Goal: Task Accomplishment & Management: Use online tool/utility

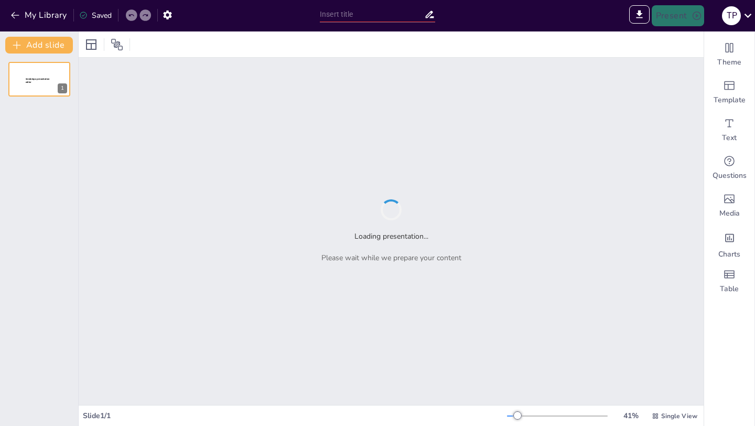
type input "Economic Viability in Sustainable Construction: Lessons from the [GEOGRAPHIC_DA…"
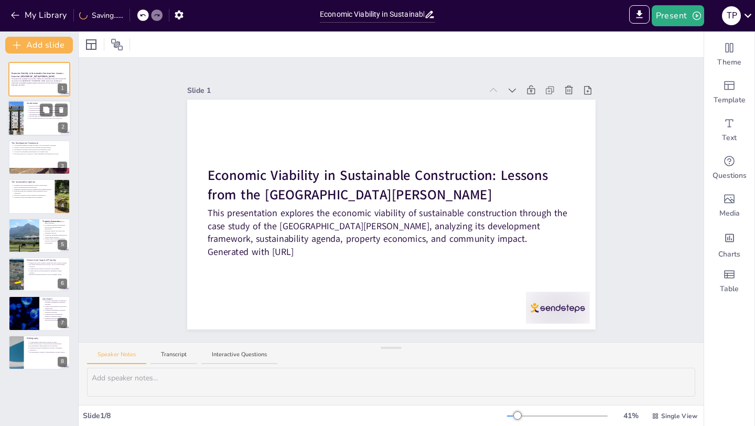
click at [44, 129] on div at bounding box center [39, 119] width 63 height 36
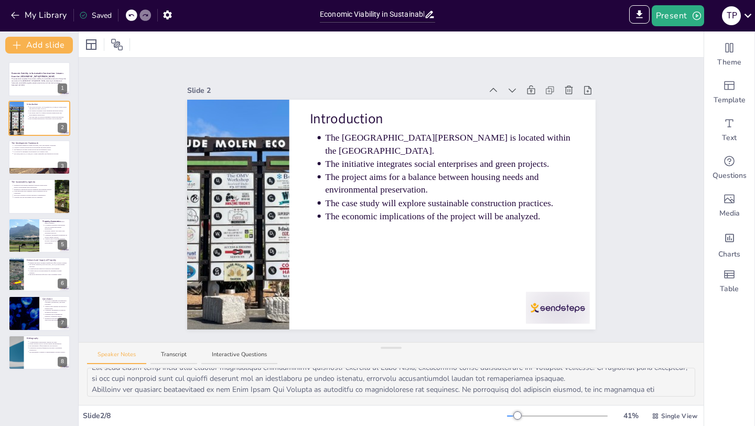
scroll to position [91, 0]
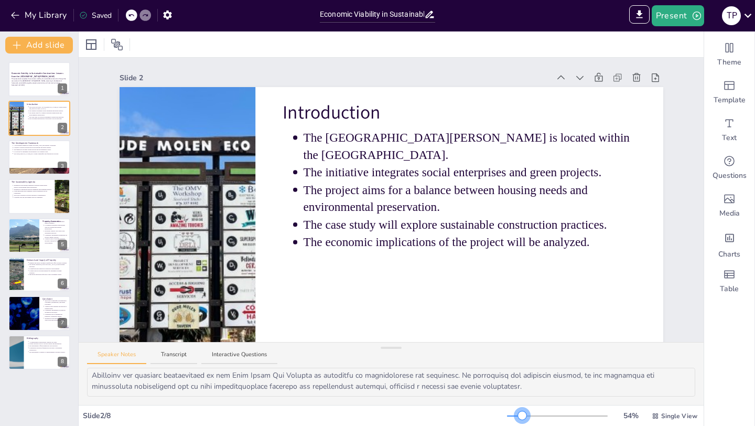
click at [524, 414] on div at bounding box center [522, 415] width 8 height 8
click at [41, 154] on button at bounding box center [46, 149] width 13 height 13
type textarea "The development framework serves as a foundational guide for all construction p…"
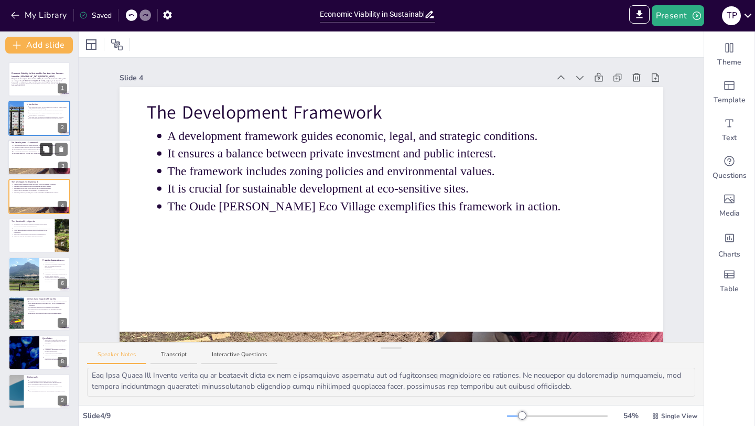
scroll to position [40, 0]
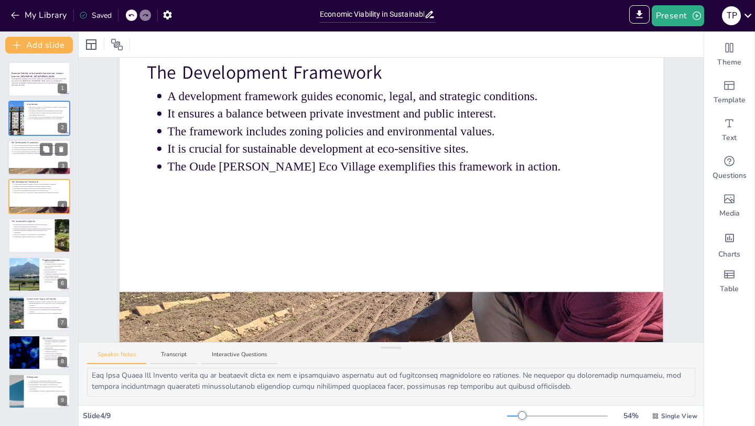
click at [35, 154] on div at bounding box center [39, 158] width 63 height 36
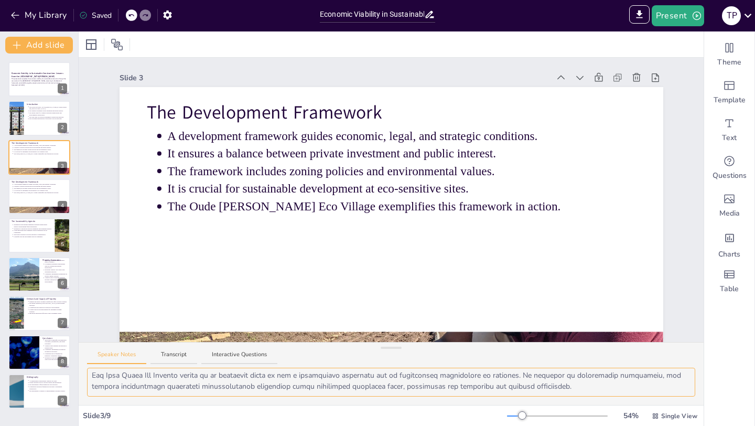
click at [472, 382] on textarea at bounding box center [391, 382] width 609 height 29
click at [562, 385] on textarea at bounding box center [391, 382] width 609 height 29
click at [33, 186] on p "It ensures a balance between private investment and public interest." at bounding box center [40, 186] width 55 height 2
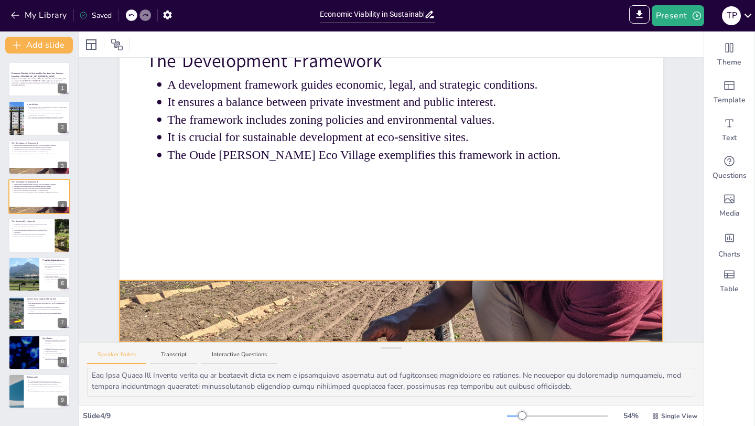
scroll to position [51, 0]
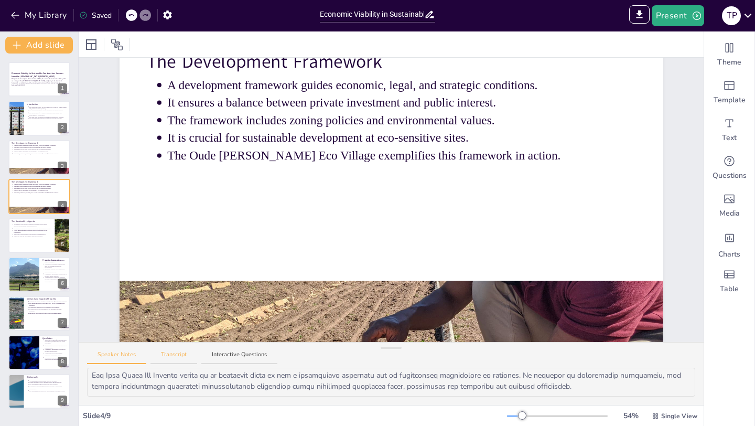
click at [166, 355] on button "Transcript" at bounding box center [174, 357] width 47 height 14
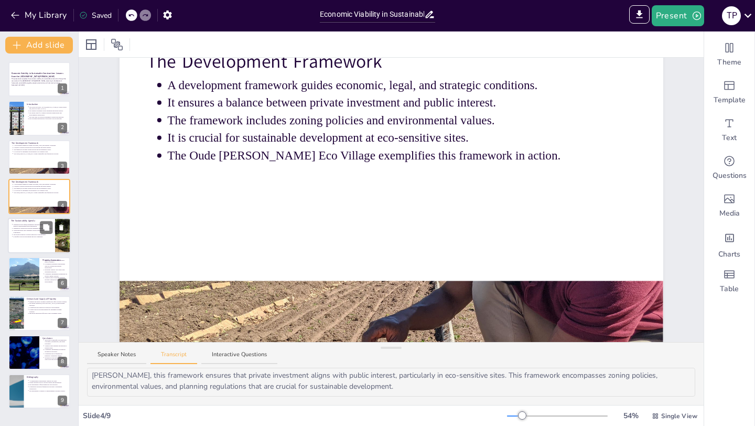
click at [36, 230] on p "Urban agriculture and community-driven enterprises are key components." at bounding box center [32, 231] width 39 height 4
type textarea "The sustainability agenda at [GEOGRAPHIC_DATA][PERSON_NAME] focuses on sustaina…"
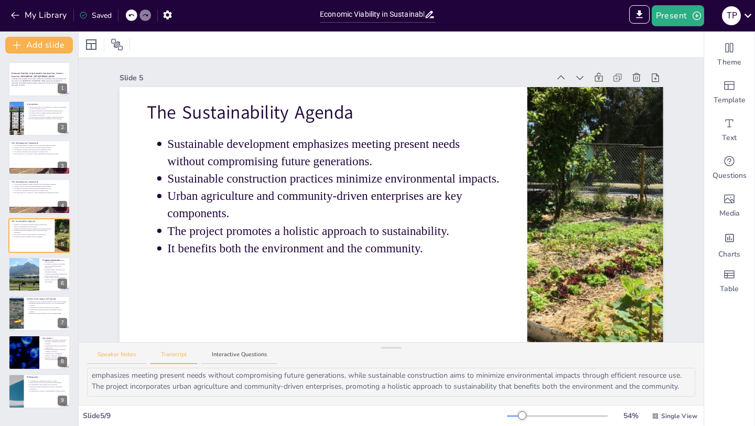
click at [118, 360] on button "Speaker Notes" at bounding box center [116, 357] width 59 height 14
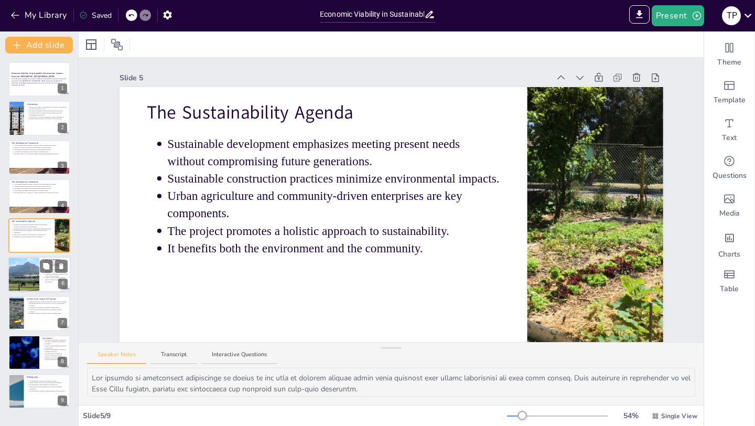
click at [33, 274] on div at bounding box center [23, 275] width 47 height 36
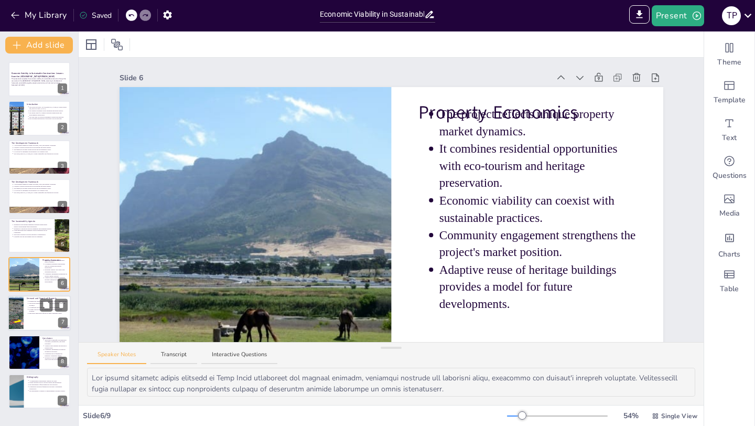
click at [37, 308] on p "It aligns with the growing demand for sustainable housing solutions." at bounding box center [48, 310] width 39 height 4
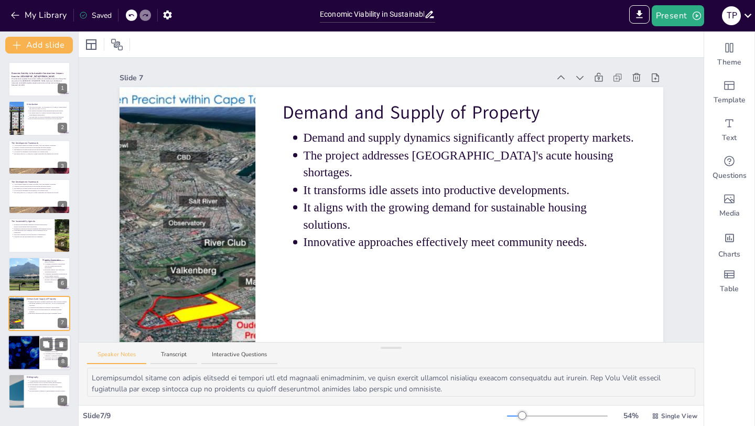
click at [42, 358] on ul "The project exemplifies the integration of heritage, sustainability, and urban …" at bounding box center [54, 349] width 25 height 22
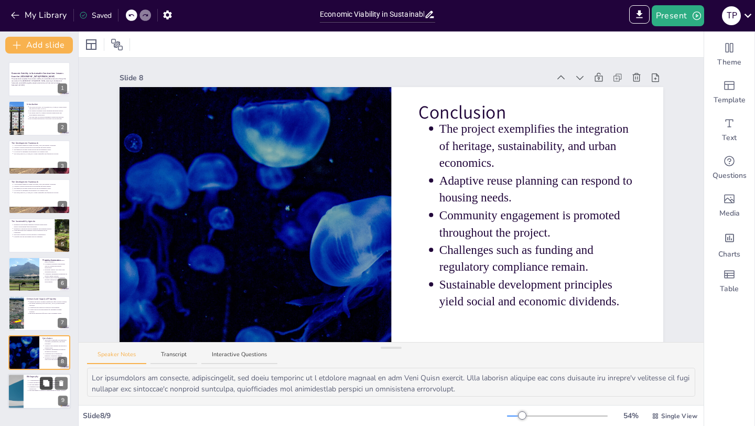
click at [43, 387] on icon at bounding box center [45, 383] width 7 height 7
type textarea "A comprehensive bibliography is essential for supporting the study of the [GEOG…"
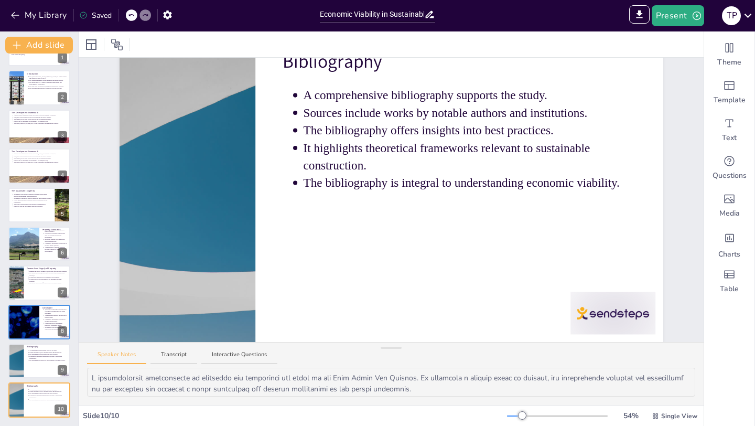
scroll to position [51, 0]
click at [27, 354] on ul "A comprehensive bibliography supports the study. Sources include works by notab…" at bounding box center [47, 355] width 41 height 12
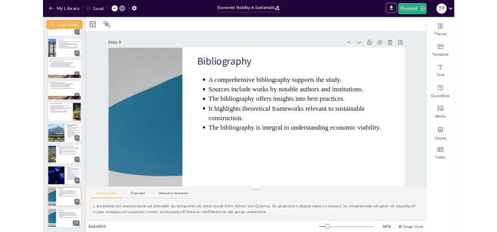
scroll to position [0, 0]
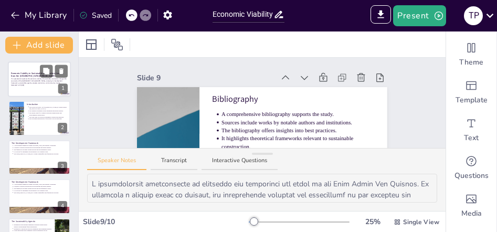
click at [41, 82] on p "This presentation explores the economic viability of sustainable construction t…" at bounding box center [39, 81] width 57 height 6
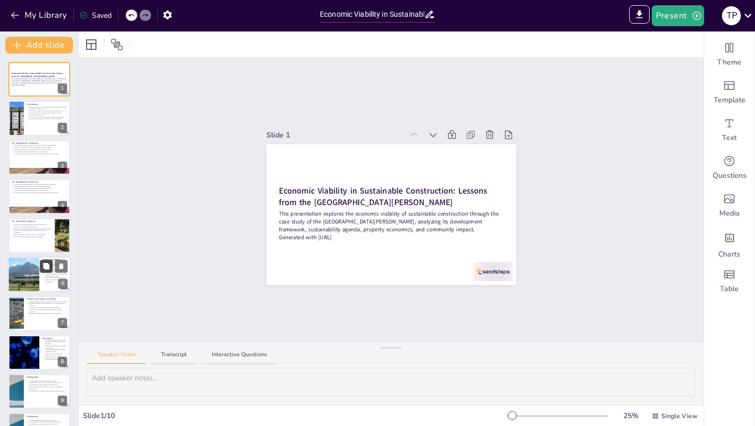
click at [42, 264] on button at bounding box center [46, 266] width 13 height 13
type textarea "The unique property market dynamics at [GEOGRAPHIC_DATA][PERSON_NAME] illustrat…"
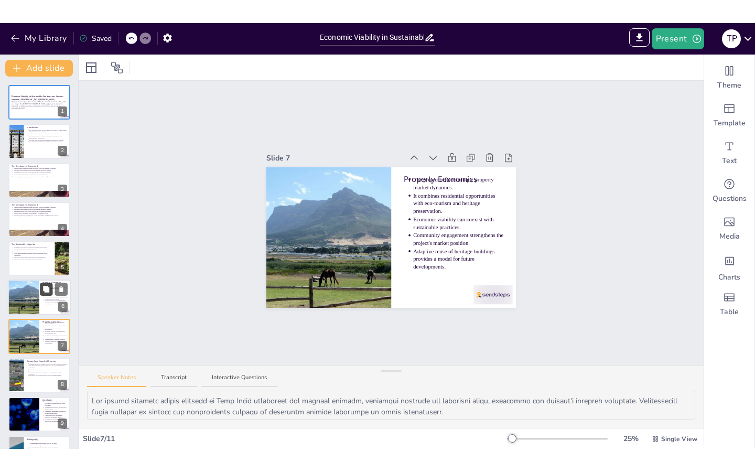
scroll to position [69, 0]
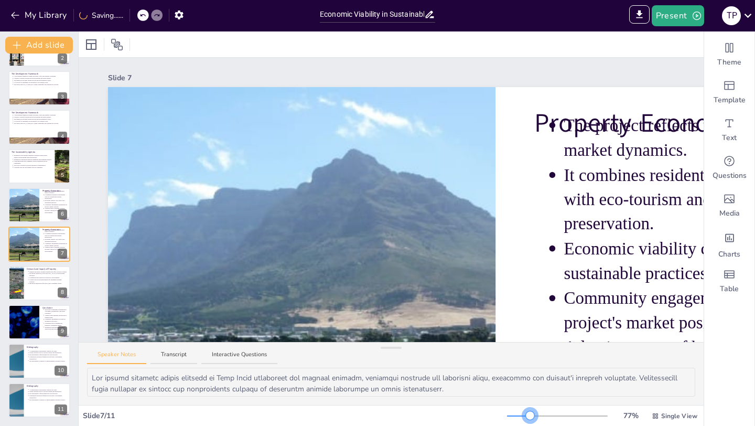
drag, startPoint x: 514, startPoint y: 416, endPoint x: 525, endPoint y: 414, distance: 11.7
click at [526, 414] on div at bounding box center [530, 415] width 8 height 8
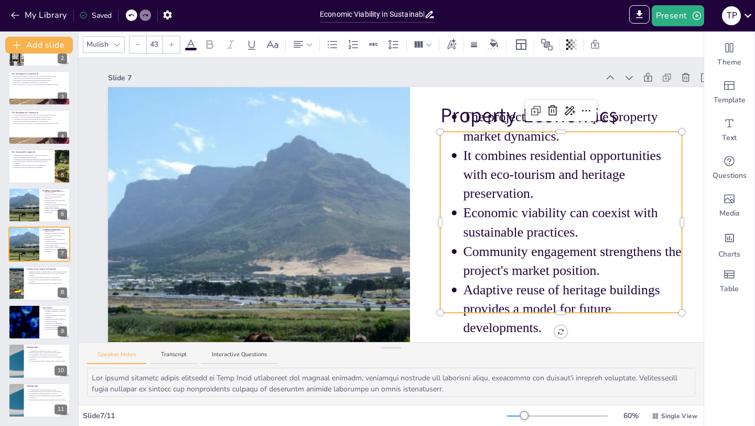
click at [521, 110] on p "The project reflects unique property market dynamics." at bounding box center [572, 127] width 219 height 38
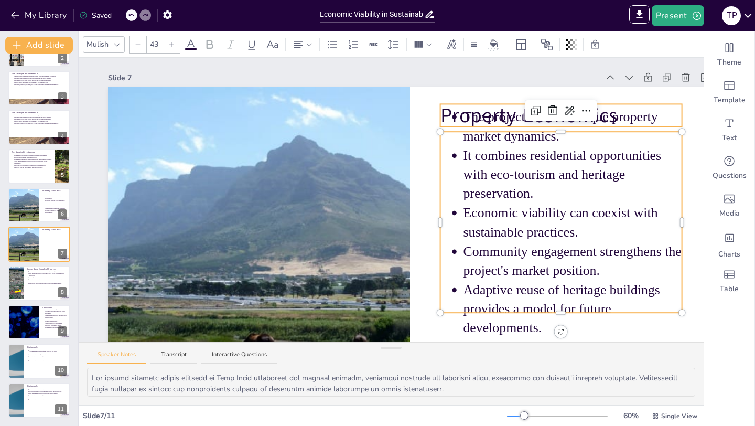
type input "64"
click at [490, 104] on p "Property Economics" at bounding box center [562, 115] width 242 height 28
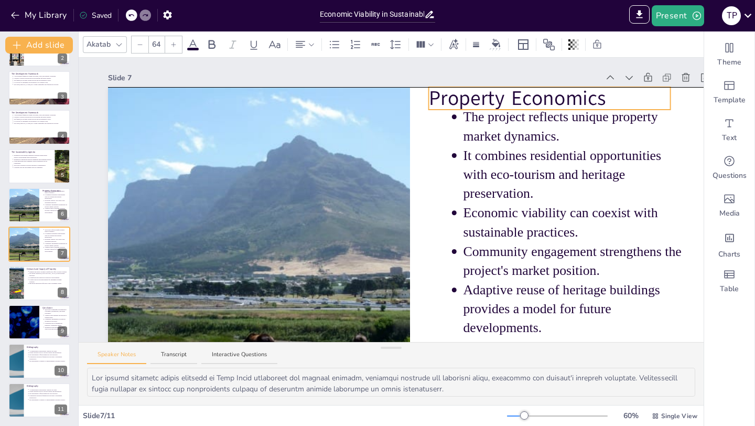
drag, startPoint x: 514, startPoint y: 105, endPoint x: 502, endPoint y: 92, distance: 17.5
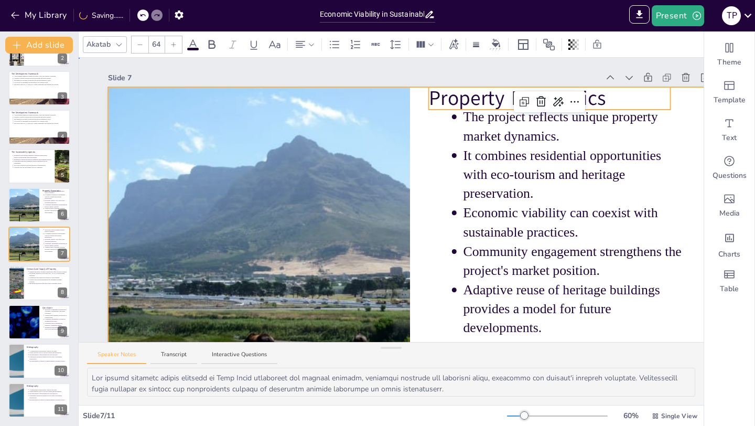
click at [413, 164] on div at bounding box center [410, 257] width 604 height 340
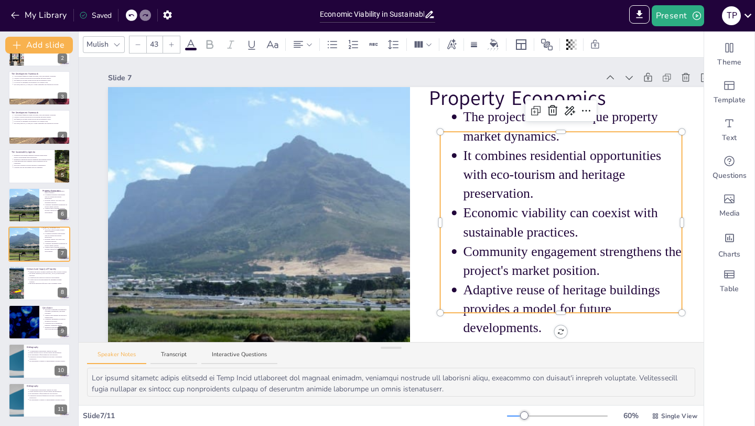
click at [465, 116] on p "The project reflects unique property market dynamics." at bounding box center [572, 127] width 219 height 38
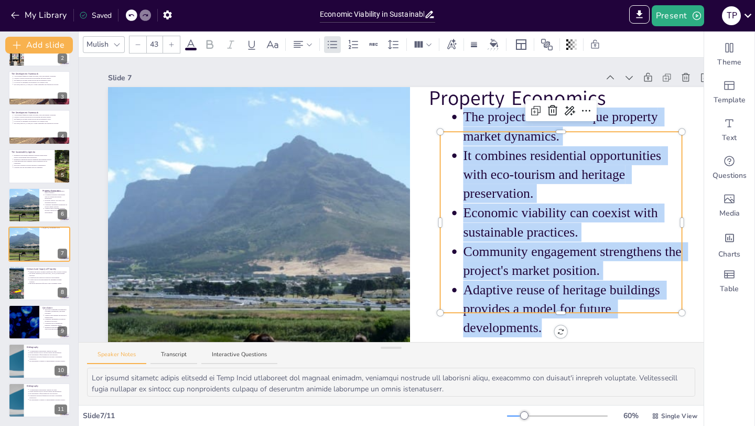
drag, startPoint x: 465, startPoint y: 116, endPoint x: 586, endPoint y: 328, distance: 244.1
click at [586, 328] on ul "The project reflects unique property market dynamics. It combines residential o…" at bounding box center [562, 222] width 242 height 230
copy ul "The project reflects unique property market dynamics. It combines residential o…"
click at [586, 328] on p "Adaptive reuse of heritage buildings provides a model for future developments." at bounding box center [572, 309] width 219 height 57
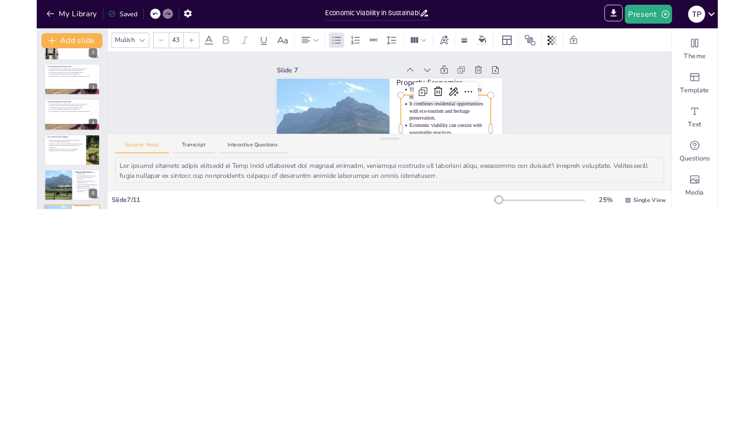
scroll to position [23, 0]
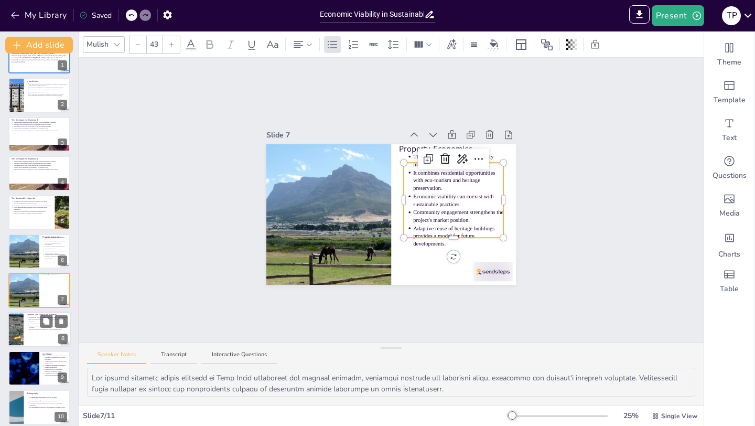
click at [44, 332] on div at bounding box center [39, 330] width 63 height 36
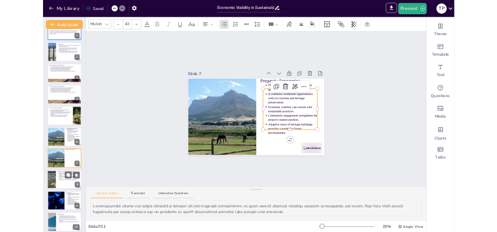
scroll to position [69, 0]
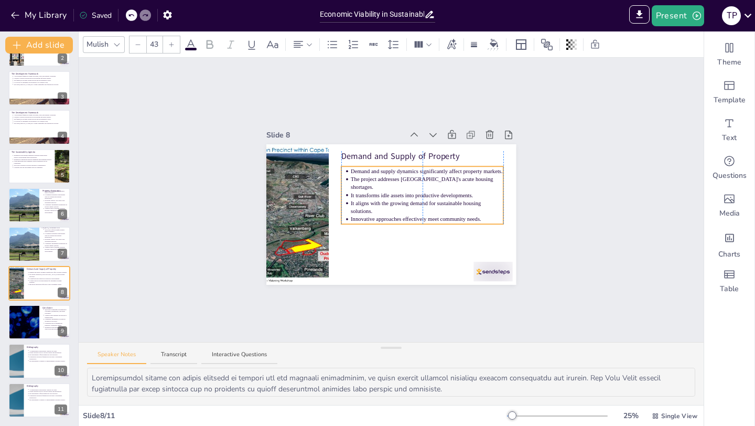
click at [351, 173] on p "Demand and supply dynamics significantly affect property markets." at bounding box center [427, 171] width 153 height 8
click at [352, 175] on p "Demand and supply dynamics significantly affect property markets." at bounding box center [427, 171] width 153 height 8
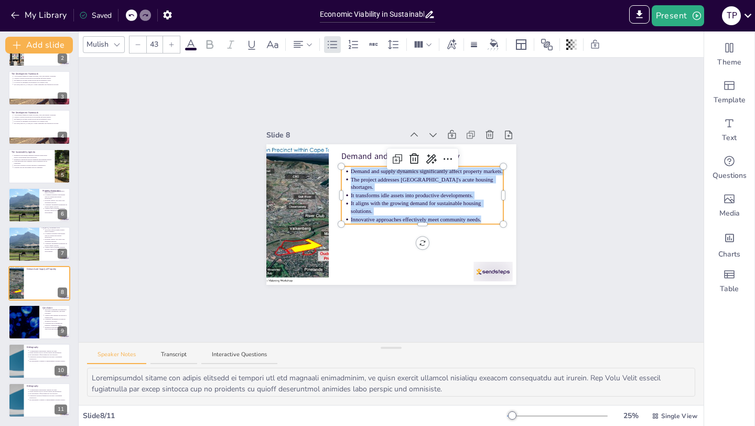
drag, startPoint x: 352, startPoint y: 175, endPoint x: 483, endPoint y: 216, distance: 137.0
click at [483, 216] on ul "Demand and supply dynamics significantly affect property markets. The project a…" at bounding box center [422, 195] width 163 height 56
copy ul "Demand and supply dynamics significantly affect property markets. The project a…"
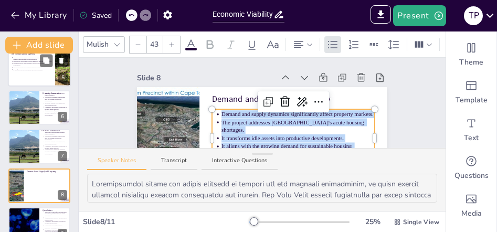
scroll to position [167, 0]
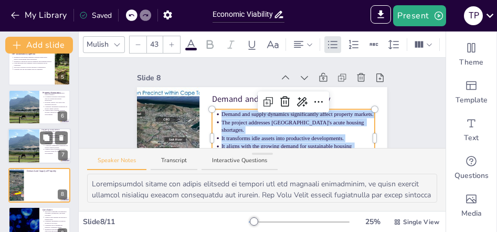
click at [43, 153] on ul "The project reflects unique property market dynamics. It combines residential o…" at bounding box center [54, 143] width 25 height 24
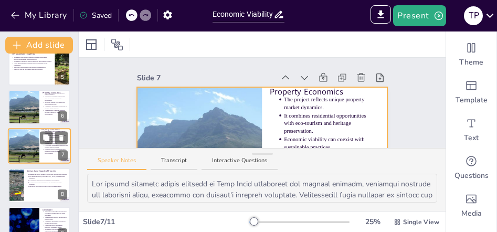
scroll to position [170, 0]
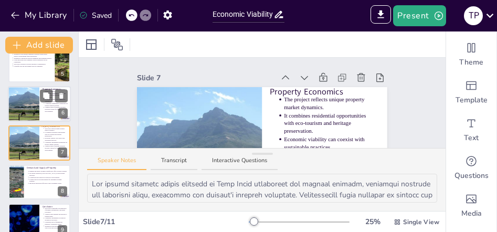
click at [37, 112] on div at bounding box center [23, 104] width 47 height 36
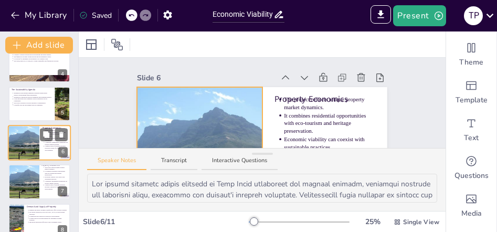
click at [36, 141] on div at bounding box center [23, 143] width 47 height 36
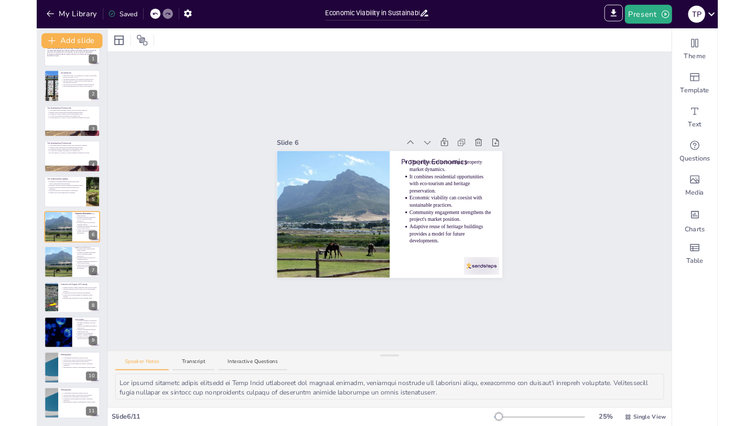
scroll to position [23, 0]
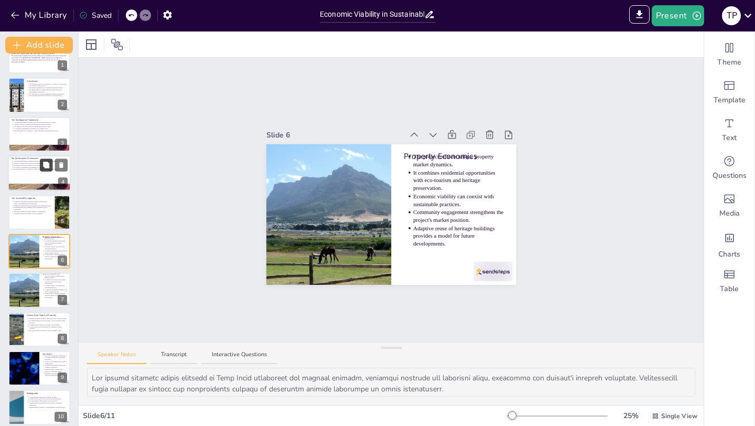
click at [47, 165] on icon at bounding box center [46, 165] width 6 height 6
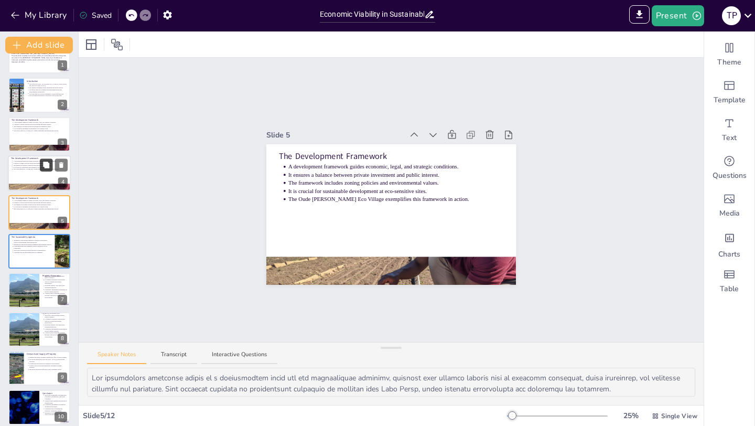
scroll to position [0, 0]
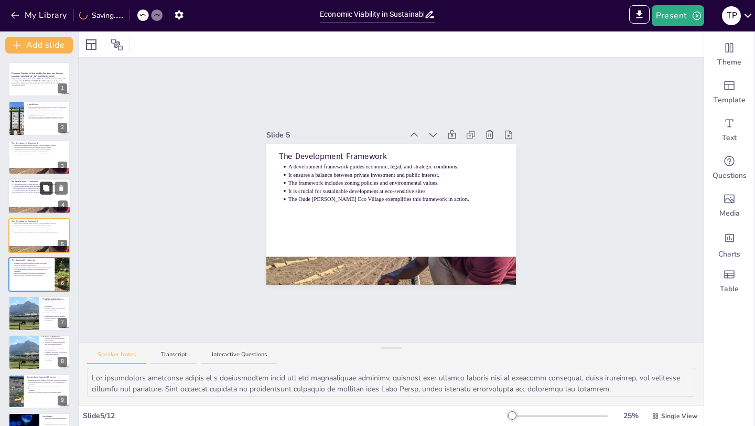
click at [47, 165] on div at bounding box center [39, 157] width 62 height 35
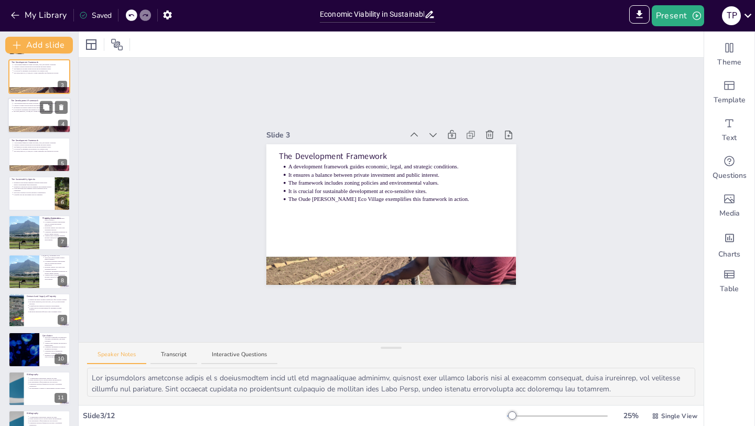
scroll to position [80, 0]
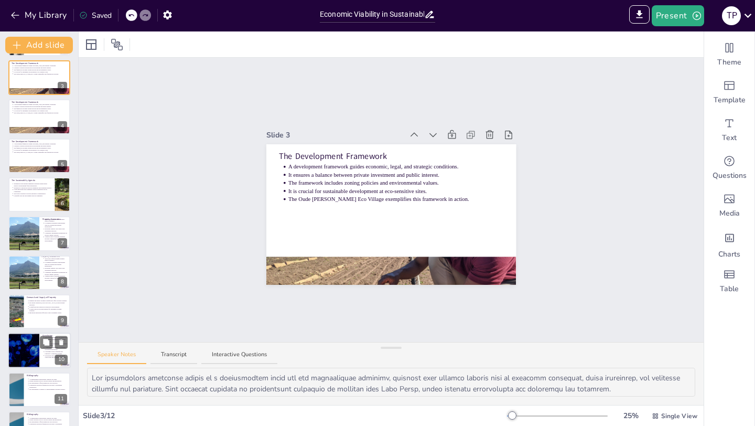
click at [47, 351] on p "Challenges such as funding and regulatory compliance remain." at bounding box center [56, 353] width 23 height 4
type textarea "The integration of heritage, sustainability, and urban economics is a defining …"
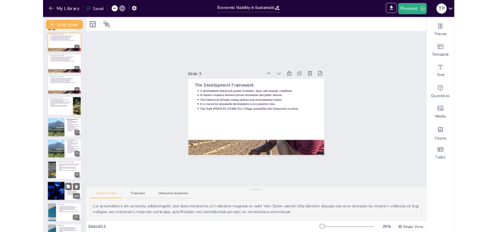
scroll to position [108, 0]
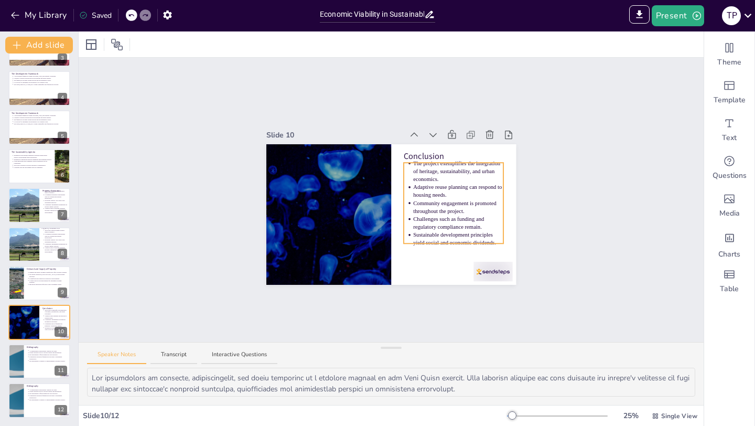
click at [421, 176] on p "The project exemplifies the integration of heritage, sustainability, and urban …" at bounding box center [458, 171] width 90 height 24
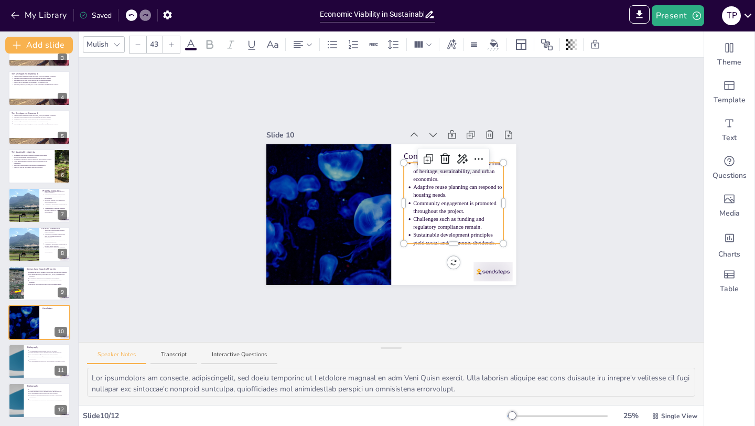
click at [426, 190] on p "Adaptive reuse planning can respond to housing needs." at bounding box center [458, 191] width 90 height 16
drag, startPoint x: 414, startPoint y: 167, endPoint x: 413, endPoint y: 177, distance: 10.5
click at [413, 177] on p "The project exemplifies the integration of heritage, sustainability, and urban …" at bounding box center [458, 169] width 90 height 24
click at [430, 194] on p "Adaptive reuse planning can respond to housing needs." at bounding box center [458, 189] width 90 height 16
click at [412, 167] on ul "The project exemplifies the integration of heritage, sustainability, and urban …" at bounding box center [454, 201] width 100 height 88
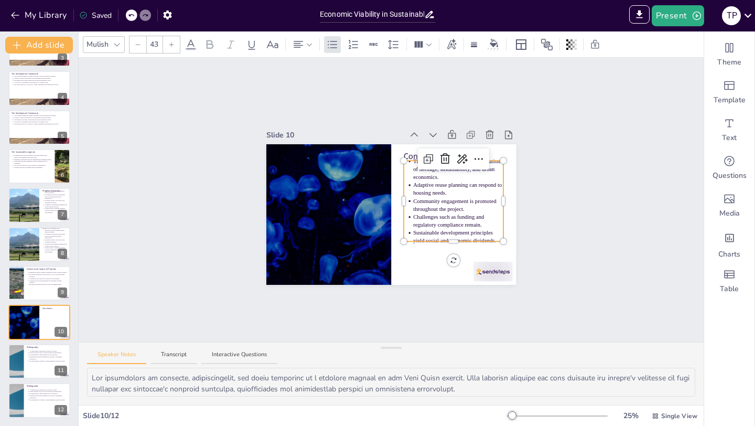
click at [413, 164] on div at bounding box center [454, 163] width 100 height 4
click at [470, 193] on p "Adaptive reuse planning can respond to housing needs." at bounding box center [458, 189] width 90 height 16
click at [560, 200] on div "Slide 1 Economic Viability in Sustainable Construction: Lessons from the [GEOGR…" at bounding box center [391, 200] width 625 height 284
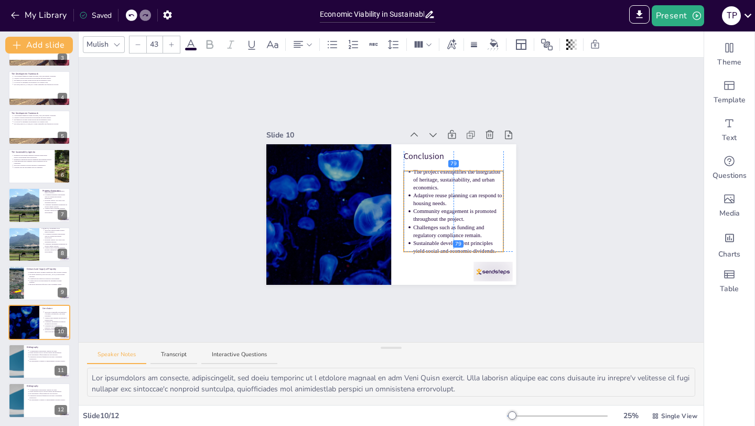
drag, startPoint x: 474, startPoint y: 212, endPoint x: 474, endPoint y: 219, distance: 7.3
click at [474, 219] on p "Community engagement is promoted throughout the project." at bounding box center [458, 215] width 90 height 16
click at [558, 214] on div "Slide 1 Economic Viability in Sustainable Construction: Lessons from the [GEOGR…" at bounding box center [391, 200] width 625 height 284
click at [413, 170] on div "Conclusion The project exemplifies the integration of heritage, sustainability,…" at bounding box center [391, 214] width 250 height 141
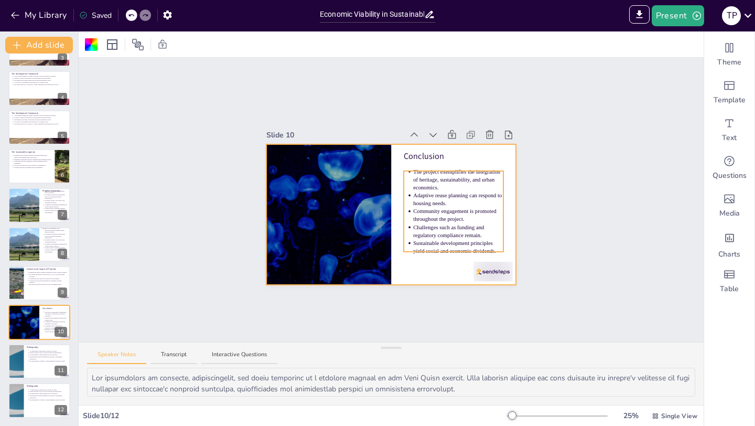
click at [497, 249] on p "Sustainable development principles yield social and economic dividends." at bounding box center [458, 247] width 90 height 16
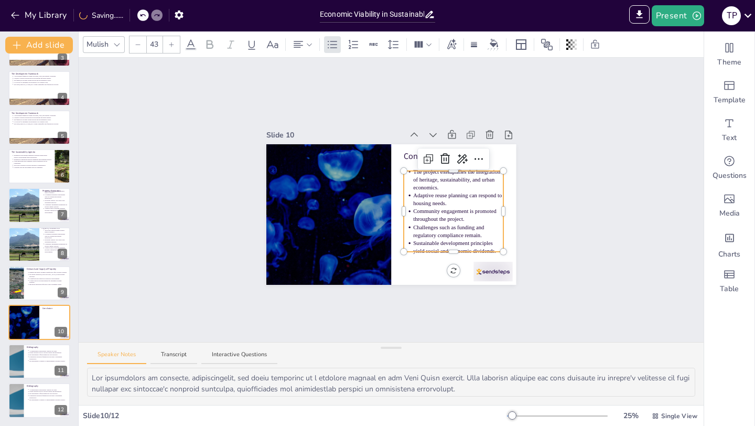
click at [483, 232] on p "Challenges such as funding and regulatory compliance remain." at bounding box center [458, 231] width 90 height 16
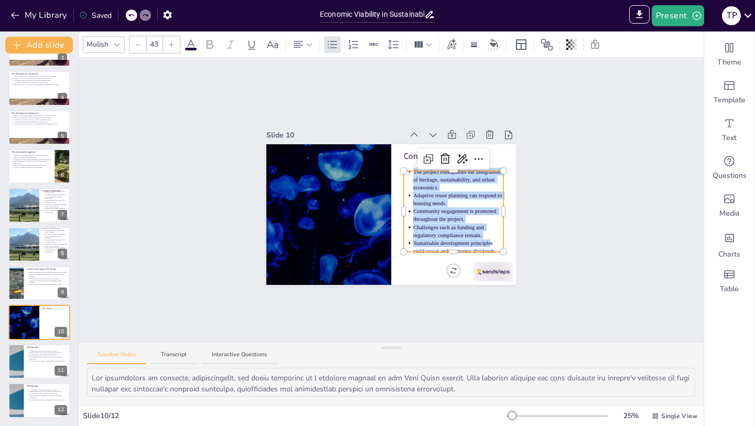
drag, startPoint x: 492, startPoint y: 246, endPoint x: 414, endPoint y: 170, distance: 108.3
click at [414, 170] on ul "The project exemplifies the integration of heritage, sustainability, and urban …" at bounding box center [454, 211] width 100 height 88
copy ul "The project exemplifies the integration of heritage, sustainability, and urban …"
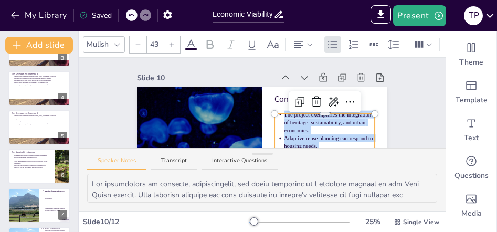
click at [315, 142] on p "Adaptive reuse planning can respond to housing needs." at bounding box center [329, 142] width 90 height 16
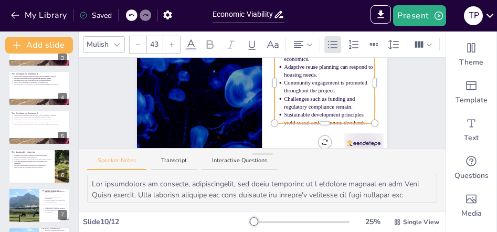
scroll to position [73, 0]
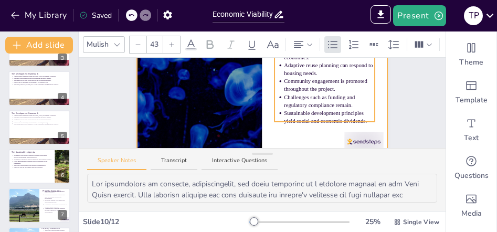
click at [302, 129] on div at bounding box center [262, 84] width 250 height 141
